Goal: Information Seeking & Learning: Find specific fact

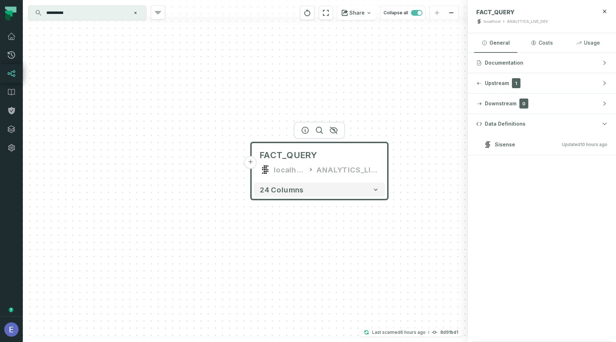
click at [8, 334] on img "button" at bounding box center [11, 329] width 14 height 14
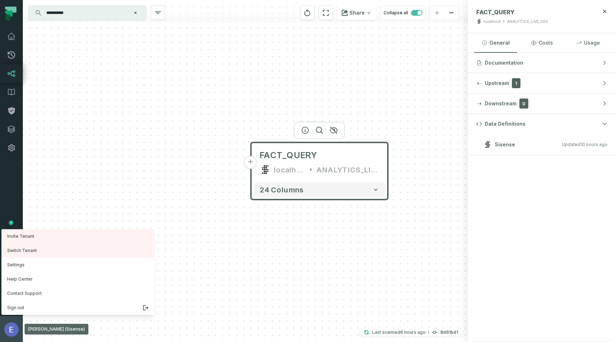
click at [14, 330] on img "button" at bounding box center [11, 329] width 14 height 14
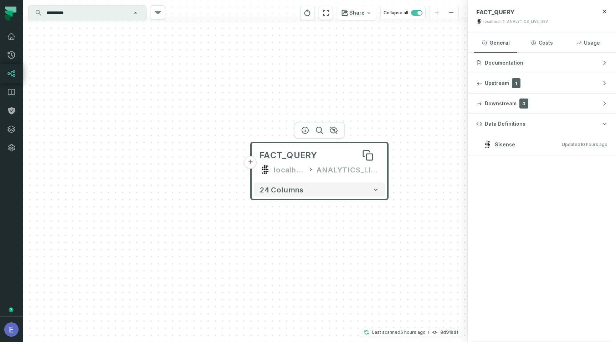
click at [308, 160] on span "FACT_QUERY" at bounding box center [289, 154] width 58 height 11
click at [485, 12] on span "FACT_QUERY" at bounding box center [495, 12] width 38 height 7
click at [487, 20] on div "localhost" at bounding box center [492, 21] width 17 height 5
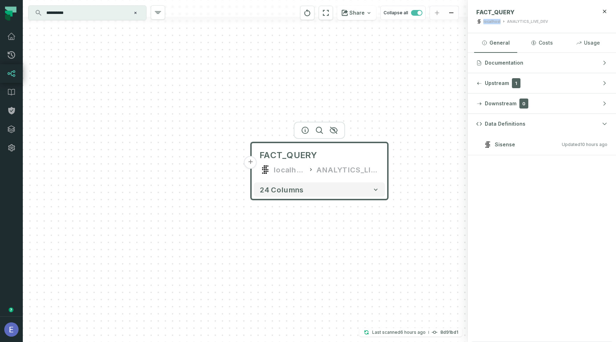
copy div "localhost"
click at [497, 15] on span "FACT_QUERY" at bounding box center [495, 12] width 38 height 7
click at [496, 13] on span "FACT_QUERY" at bounding box center [495, 12] width 38 height 7
copy span "FACT_QUERY"
